Goal: Complete application form: Complete application form

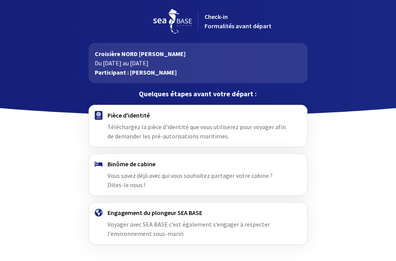
scroll to position [7, 0]
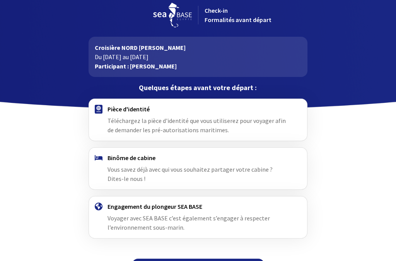
click at [203, 115] on div "Pièce d'identité Téléchargez la pièce d'identité que vous utiliserez pour voyag…" at bounding box center [197, 119] width 181 height 29
click at [130, 112] on h4 "Pièce d'identité" at bounding box center [197, 109] width 181 height 8
click at [219, 119] on span "Téléchargez la pièce d'identité que vous utiliserez pour voyager afin de demand…" at bounding box center [196, 125] width 178 height 17
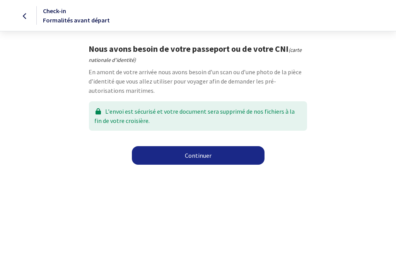
click at [220, 156] on link "Continuer" at bounding box center [198, 155] width 133 height 19
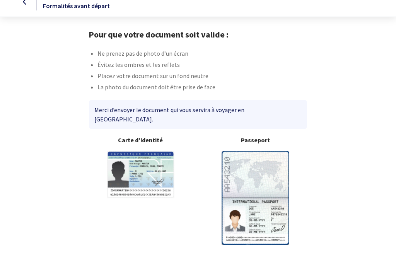
scroll to position [7, 0]
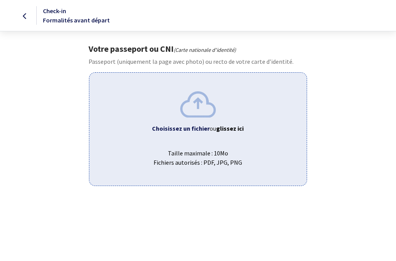
click at [202, 105] on img at bounding box center [198, 104] width 36 height 26
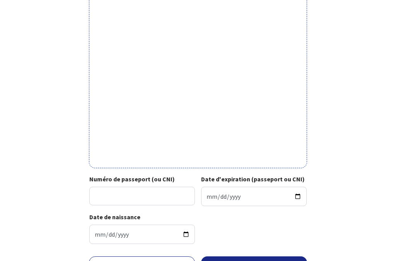
scroll to position [222, 0]
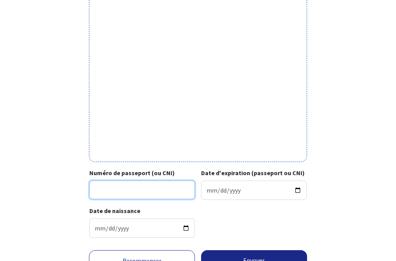
click at [159, 186] on input "Numéro de passeport (ou CNI)" at bounding box center [142, 190] width 106 height 19
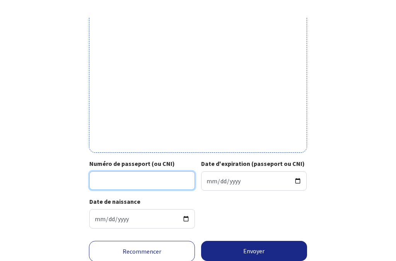
scroll to position [253, 0]
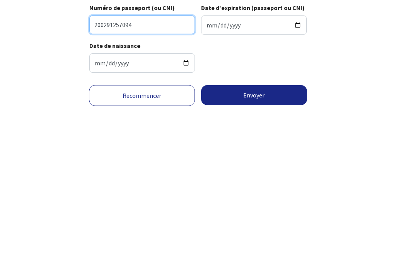
type input "200291257094"
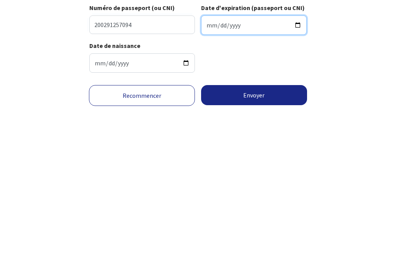
click at [224, 150] on input "Date d'expiration (passeport ou CNI)" at bounding box center [254, 159] width 106 height 19
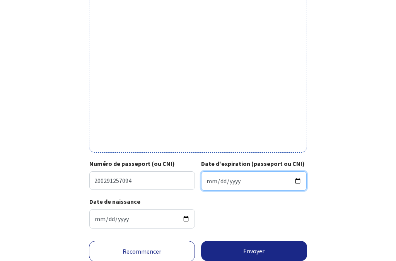
type input "2035-02-26"
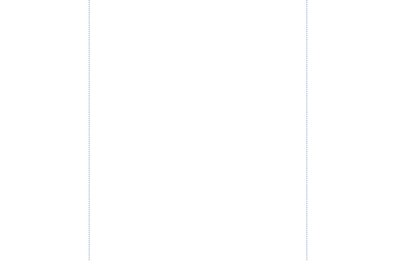
scroll to position [74, 0]
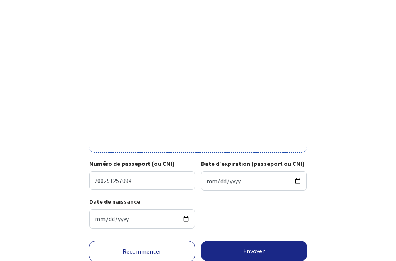
click at [264, 241] on button "Envoyer" at bounding box center [254, 251] width 106 height 20
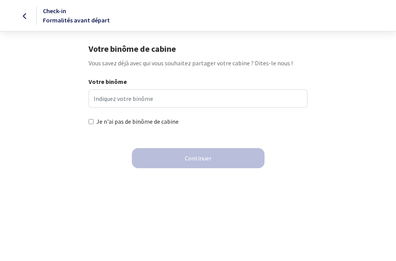
click at [27, 16] on icon at bounding box center [25, 16] width 4 height 0
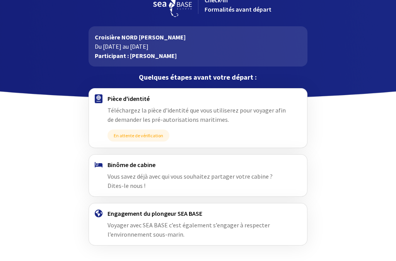
scroll to position [17, 0]
